Goal: Information Seeking & Learning: Check status

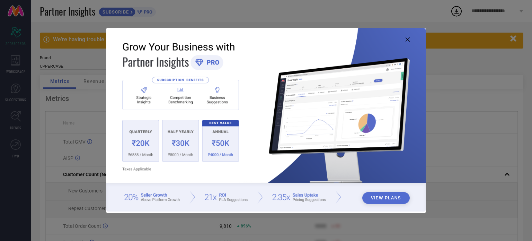
click at [385, 197] on button "View Plans" at bounding box center [385, 198] width 47 height 12
click at [406, 38] on icon at bounding box center [408, 39] width 4 height 4
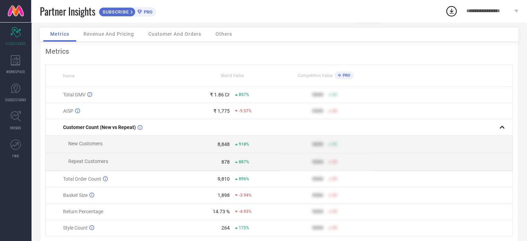
scroll to position [9, 0]
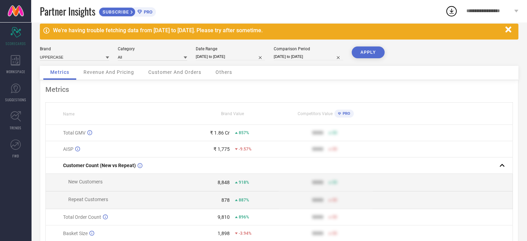
click at [148, 11] on span "PRO" at bounding box center [147, 11] width 10 height 5
click at [123, 75] on div "Revenue And Pricing" at bounding box center [109, 73] width 64 height 14
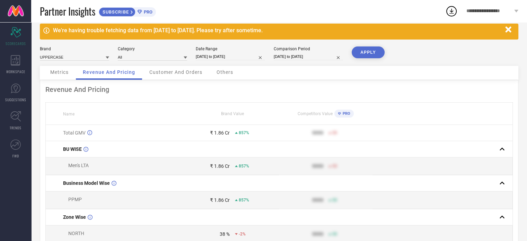
click at [180, 72] on span "Customer And Orders" at bounding box center [175, 72] width 53 height 6
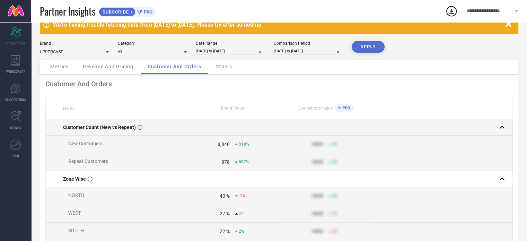
scroll to position [0, 0]
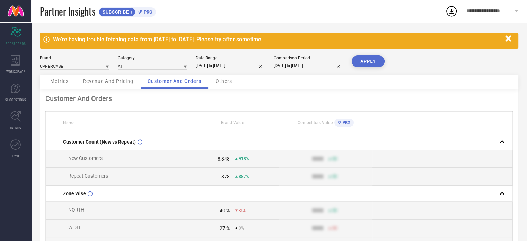
click at [227, 79] on span "Others" at bounding box center [223, 81] width 17 height 6
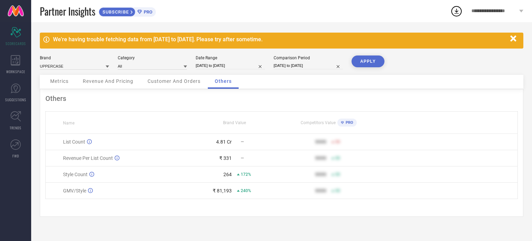
select select "7"
select select "2024"
select select "8"
select select "2024"
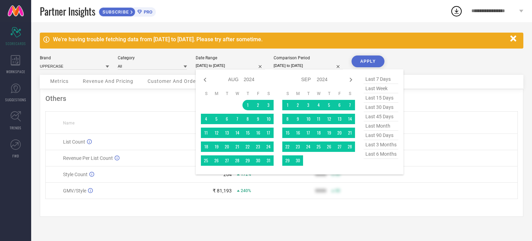
click at [234, 65] on input "01-08-2024 to 31-01-2025" at bounding box center [230, 65] width 69 height 7
click at [377, 153] on span "last 6 months" at bounding box center [381, 153] width 35 height 9
type input "[DATE] to [DATE]"
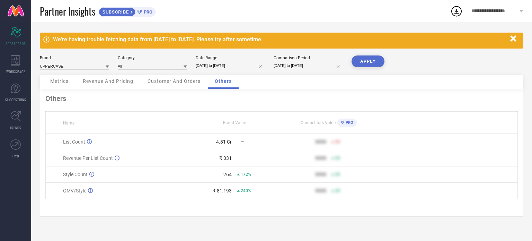
click at [365, 57] on button "APPLY" at bounding box center [368, 61] width 33 height 12
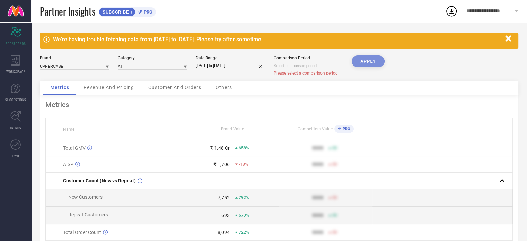
click at [368, 60] on div "APPLY" at bounding box center [368, 68] width 33 height 26
select select "8"
select select "2025"
select select "9"
select select "2025"
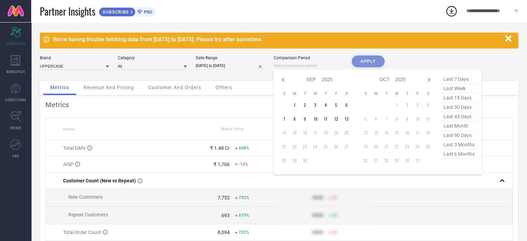
click at [297, 63] on input at bounding box center [308, 65] width 69 height 7
click at [454, 155] on span "last 6 months" at bounding box center [459, 153] width 35 height 9
type input "[DATE] to [DATE]"
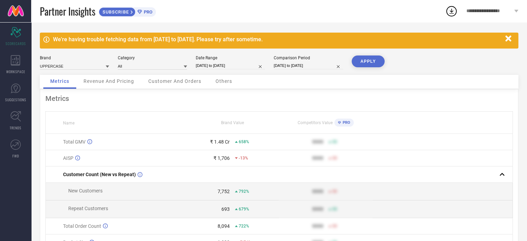
click at [369, 59] on button "APPLY" at bounding box center [368, 61] width 33 height 12
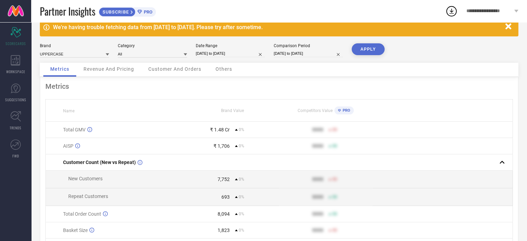
scroll to position [9, 0]
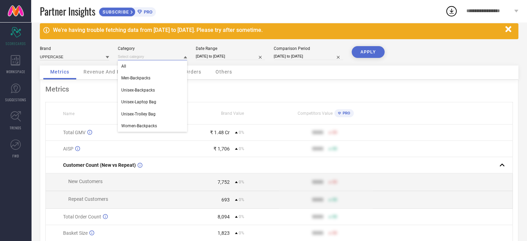
click at [142, 54] on input at bounding box center [152, 56] width 69 height 7
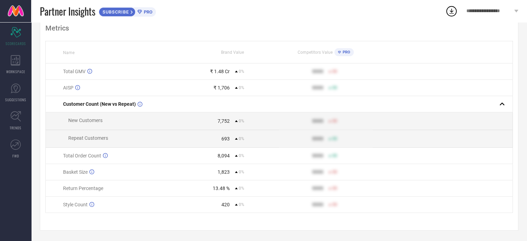
scroll to position [0, 0]
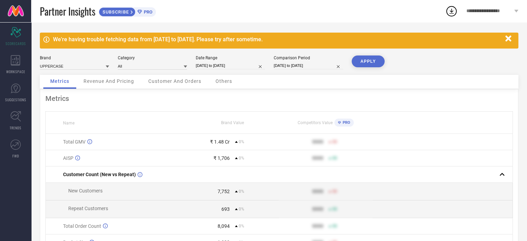
click at [104, 82] on span "Revenue And Pricing" at bounding box center [108, 81] width 51 height 6
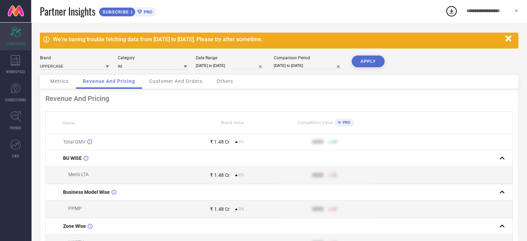
click at [14, 40] on div "Scorecard SCORECARDS" at bounding box center [15, 37] width 31 height 28
click at [18, 65] on div "WORKSPACE" at bounding box center [15, 65] width 31 height 28
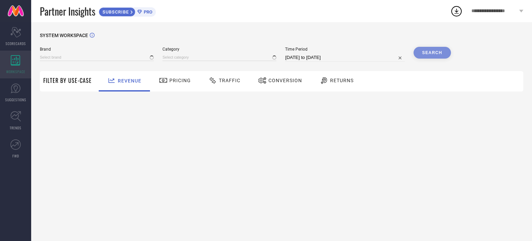
type input "UPPERCASE"
type input "All"
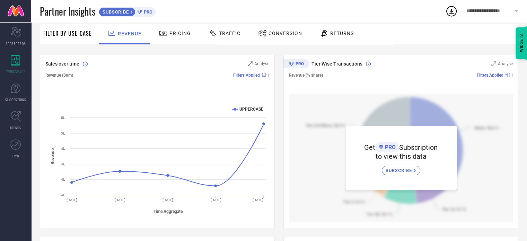
scroll to position [47, 0]
click at [182, 36] on span "Pricing" at bounding box center [179, 33] width 21 height 6
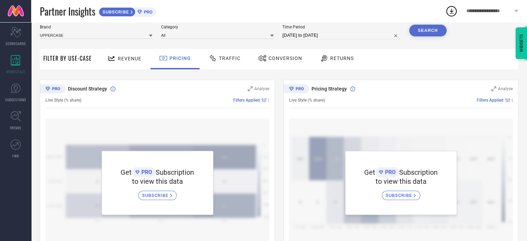
scroll to position [0, 0]
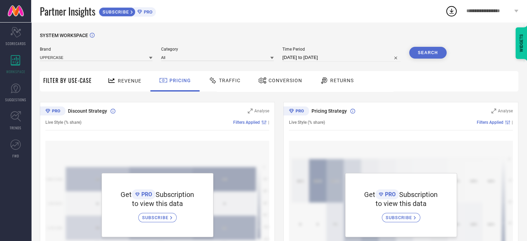
click at [222, 81] on span "Traffic" at bounding box center [229, 81] width 21 height 6
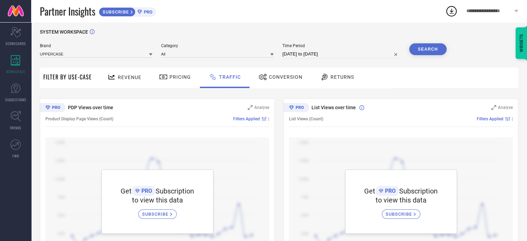
scroll to position [3, 0]
click at [281, 77] on span "Conversion" at bounding box center [286, 78] width 34 height 6
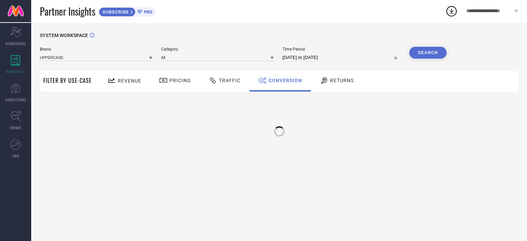
scroll to position [0, 0]
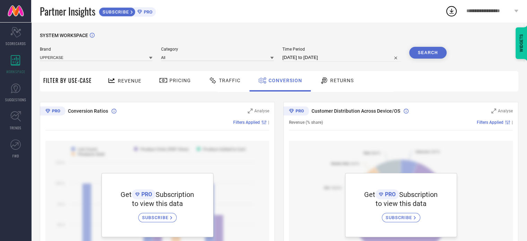
click at [336, 80] on span "Returns" at bounding box center [342, 81] width 24 height 6
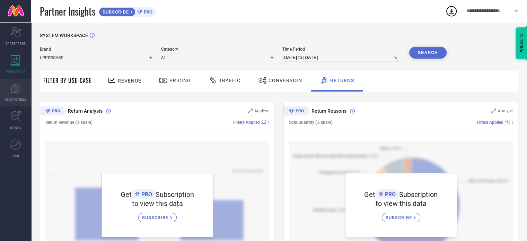
click at [16, 86] on icon at bounding box center [16, 88] width 4 height 6
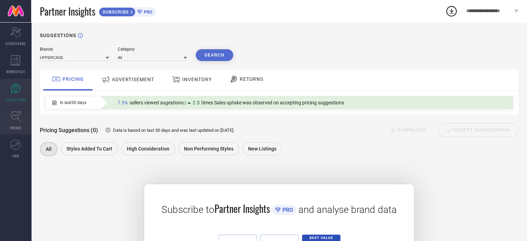
click at [16, 122] on link "TRENDS" at bounding box center [15, 121] width 31 height 28
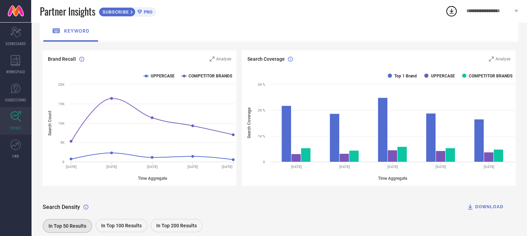
scroll to position [37, 5]
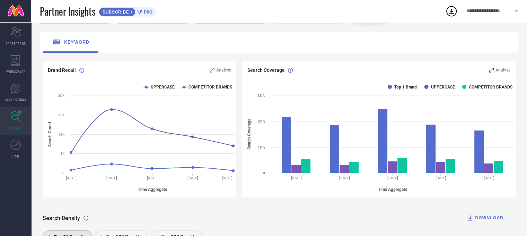
click at [502, 69] on span "Analyse" at bounding box center [502, 70] width 15 height 5
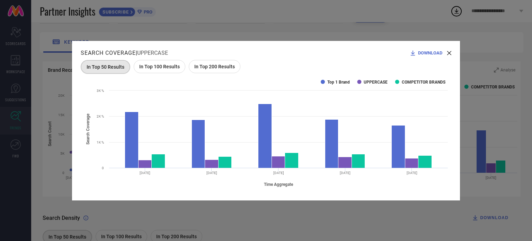
click at [209, 68] on span "In Top 200 Results" at bounding box center [214, 67] width 41 height 6
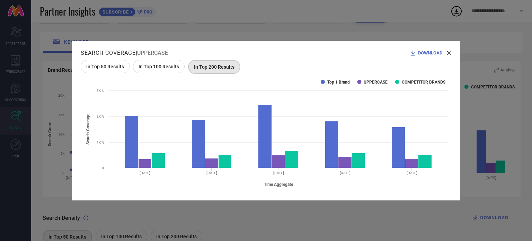
click at [450, 53] on icon at bounding box center [449, 53] width 4 height 4
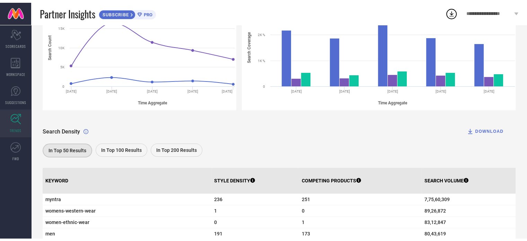
scroll to position [0, 0]
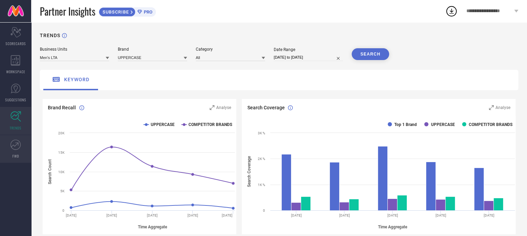
click at [19, 146] on icon at bounding box center [15, 144] width 10 height 10
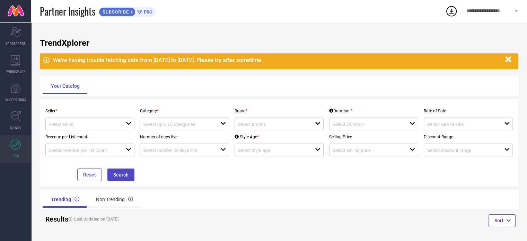
scroll to position [4, 0]
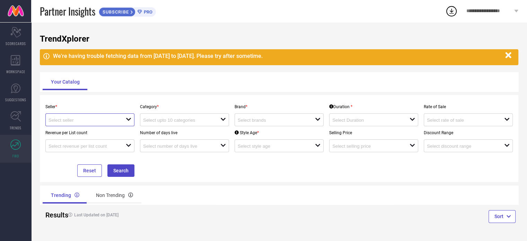
click at [112, 120] on input at bounding box center [83, 119] width 70 height 5
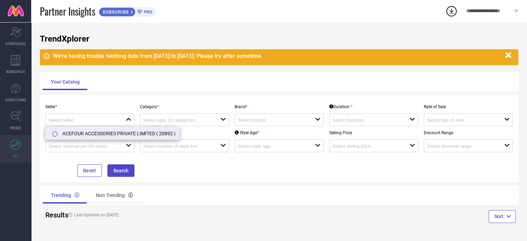
click at [104, 134] on li "ACEFOUR ACCESSORIES PRIVATE LIMITED ( 20892 )" at bounding box center [112, 133] width 133 height 12
type input "ACEFOUR ACCESSORIES PRIVATE LIMITED ( 20892 )"
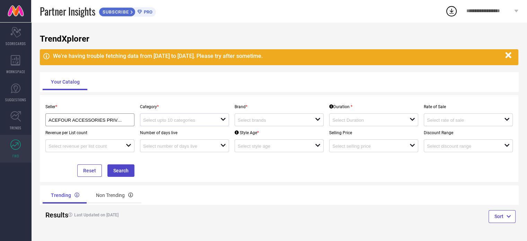
click at [216, 114] on div "open" at bounding box center [184, 119] width 89 height 13
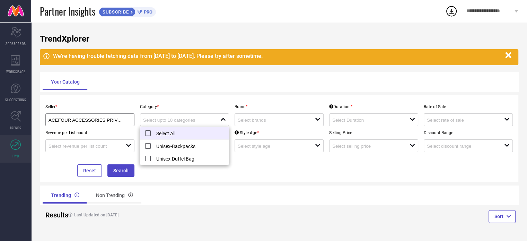
click at [147, 136] on li "Select All" at bounding box center [184, 133] width 88 height 13
type input "Unisex-Backpacks, Unisex-Duffel Bag"
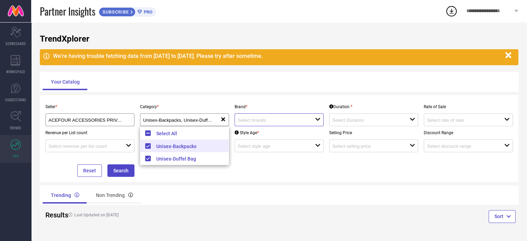
click at [294, 119] on input at bounding box center [273, 119] width 70 height 5
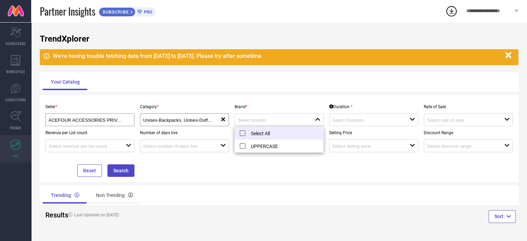
click at [241, 136] on li "Select All" at bounding box center [279, 133] width 88 height 13
type input "UPPERCASE"
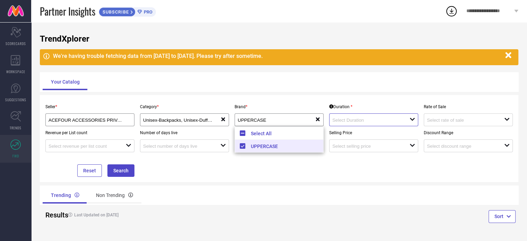
click at [385, 118] on input at bounding box center [367, 119] width 70 height 5
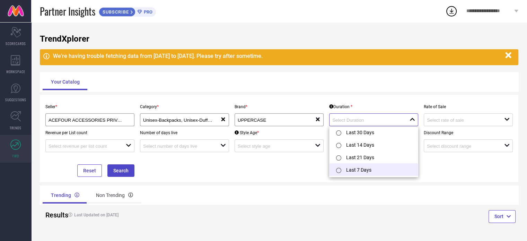
scroll to position [0, 0]
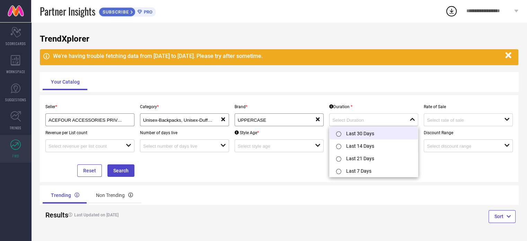
click at [337, 134] on input "radio" at bounding box center [338, 133] width 5 height 5
type input "Last 30 Days"
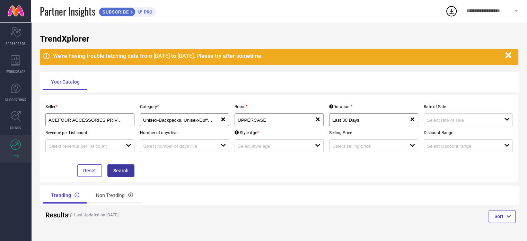
click at [126, 169] on button "Search" at bounding box center [120, 170] width 27 height 12
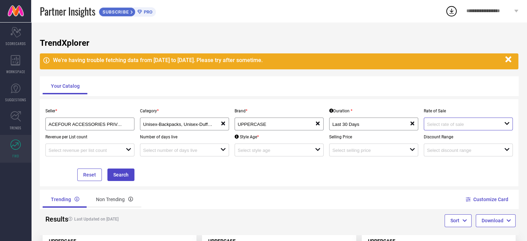
click at [474, 127] on input at bounding box center [462, 124] width 70 height 5
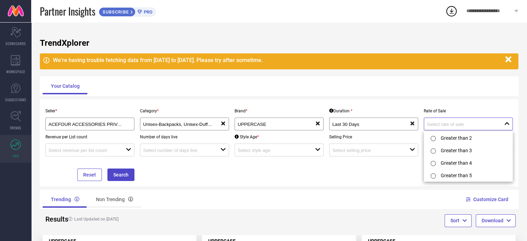
click at [474, 127] on input at bounding box center [462, 124] width 70 height 5
click at [334, 180] on div "Seller * ACEFOUR ACCESSORIES PRIVATE LIMITED ( 20892 ) Category * Unisex-Backpa…" at bounding box center [279, 142] width 473 height 77
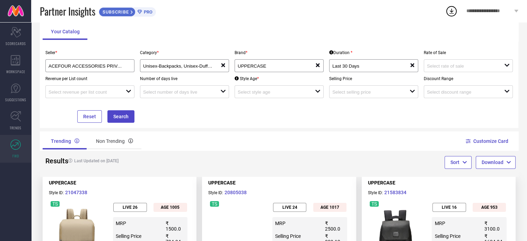
scroll to position [64, 0]
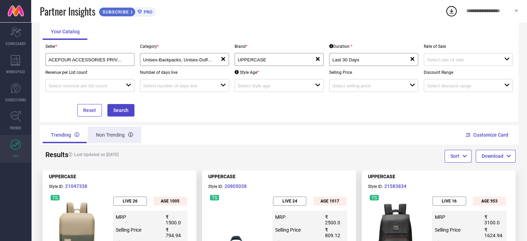
click at [109, 136] on div "Non Trending" at bounding box center [115, 134] width 54 height 17
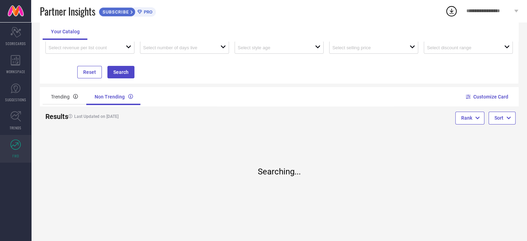
scroll to position [0, 0]
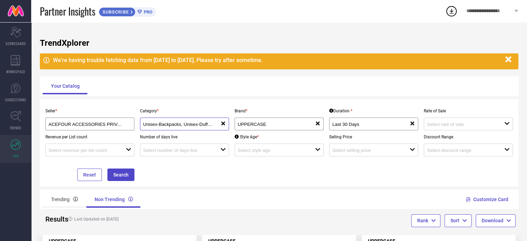
click at [206, 127] on input "Unisex-Backpacks, Unisex-Duffel Bag" at bounding box center [178, 124] width 70 height 5
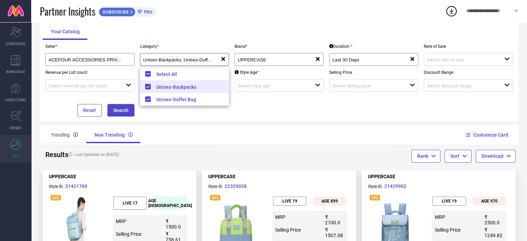
scroll to position [65, 0]
click at [240, 128] on div "Trending Non Trending" at bounding box center [160, 134] width 234 height 17
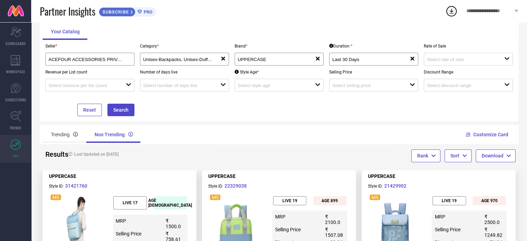
scroll to position [0, 0]
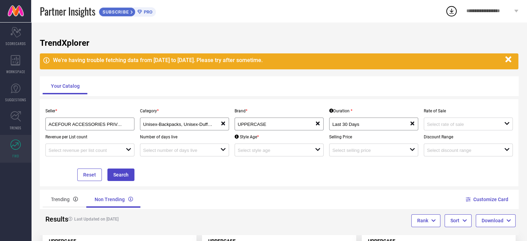
click at [12, 8] on link at bounding box center [15, 11] width 31 height 22
